Goal: Task Accomplishment & Management: Manage account settings

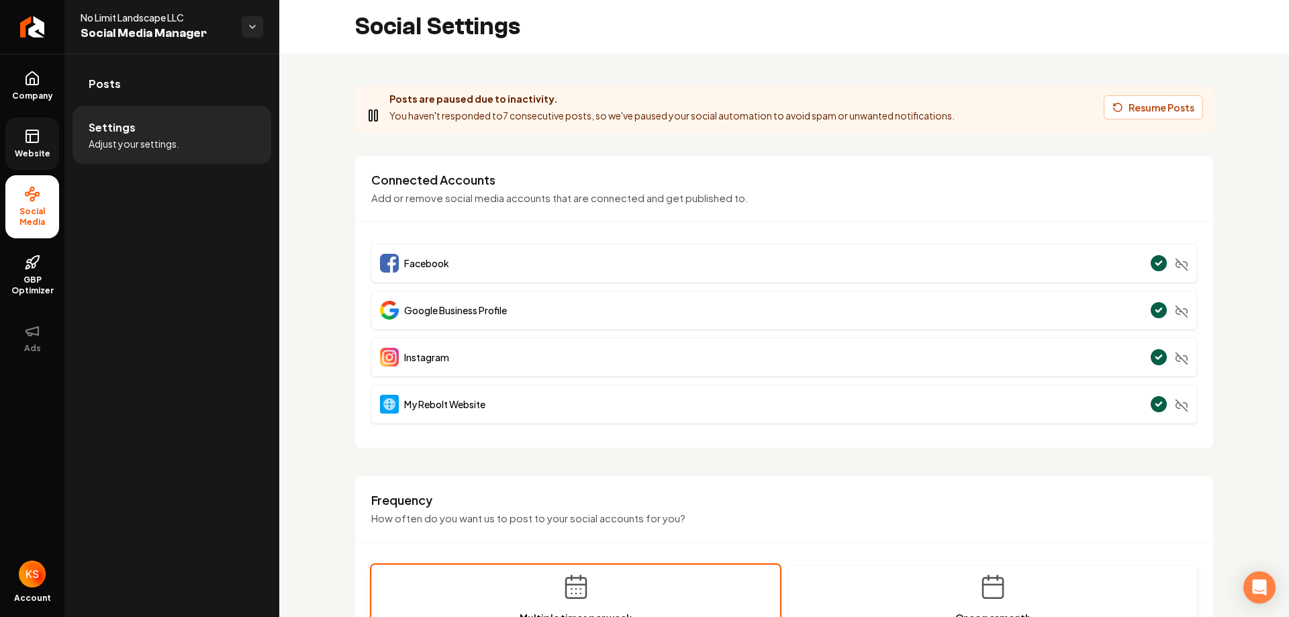
click at [34, 138] on icon at bounding box center [32, 136] width 16 height 16
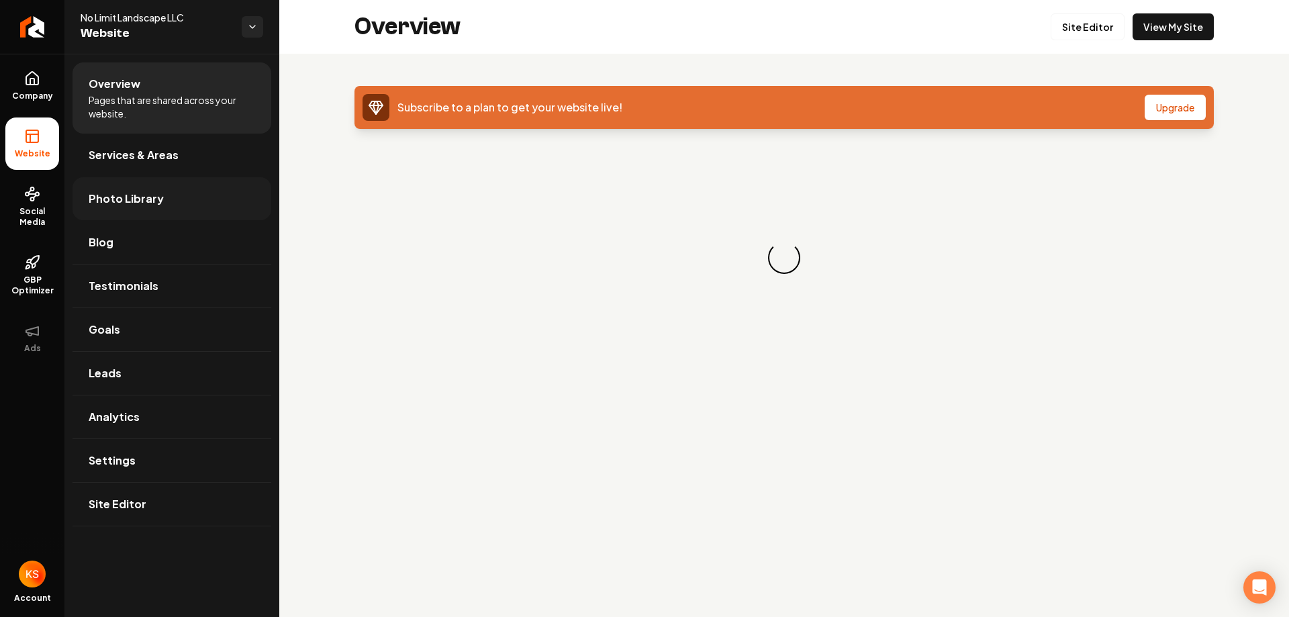
click at [172, 193] on link "Photo Library" at bounding box center [171, 198] width 199 height 43
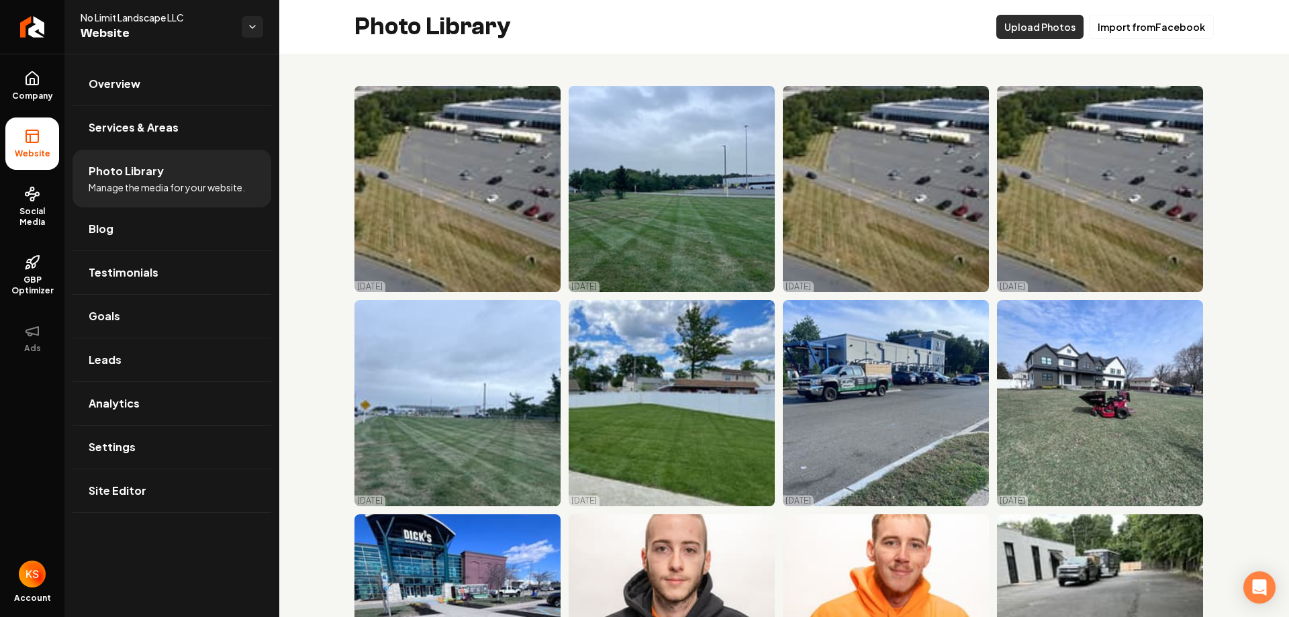
click at [1036, 27] on button "Upload Photos" at bounding box center [1039, 27] width 87 height 24
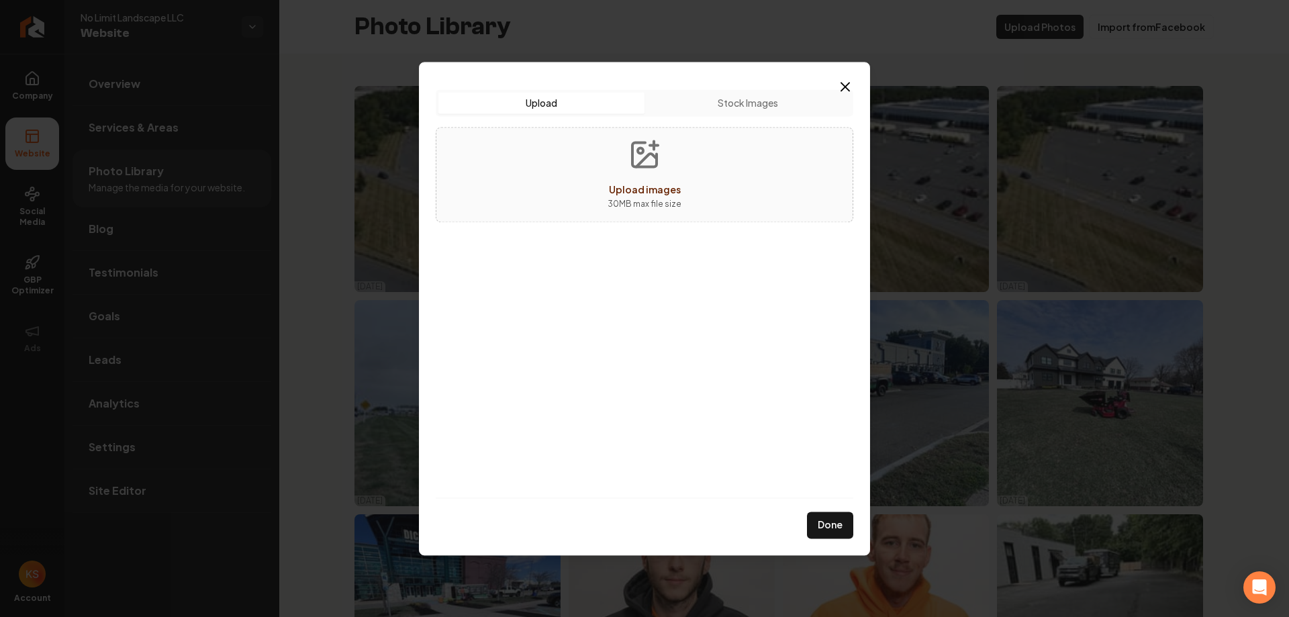
click at [664, 182] on div "Upload images" at bounding box center [645, 189] width 72 height 16
click at [847, 87] on icon "button" at bounding box center [845, 87] width 16 height 16
